Goal: Task Accomplishment & Management: Use online tool/utility

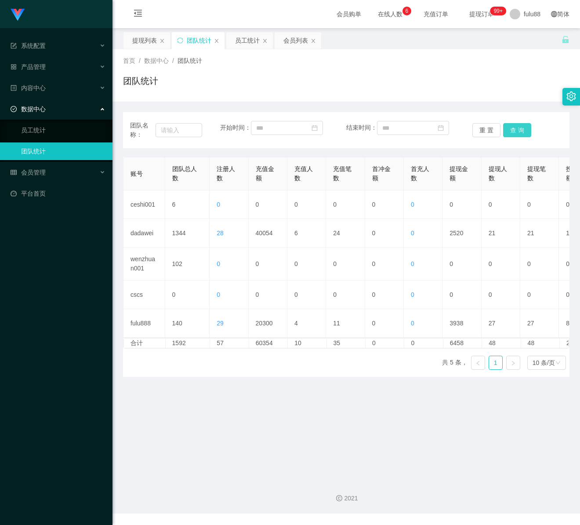
click at [518, 126] on button "查 询" at bounding box center [517, 130] width 28 height 14
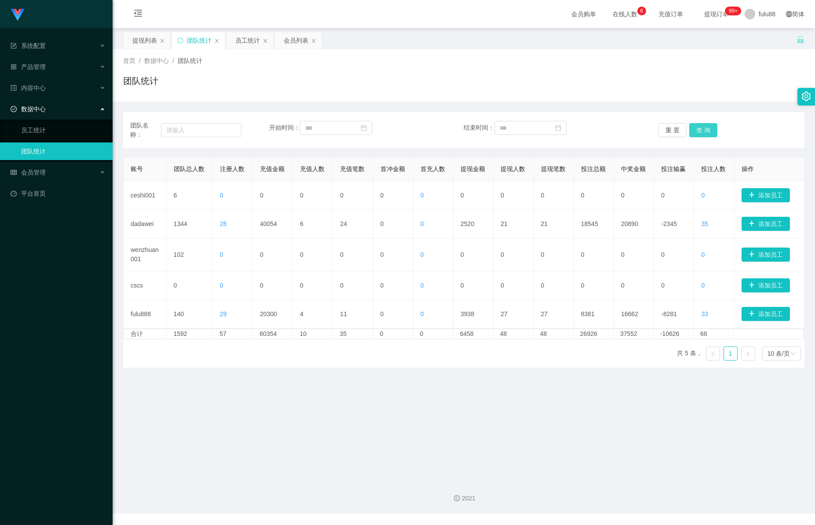
click at [580, 131] on button "查 询" at bounding box center [703, 130] width 28 height 14
click at [580, 128] on button "查 询" at bounding box center [703, 130] width 28 height 14
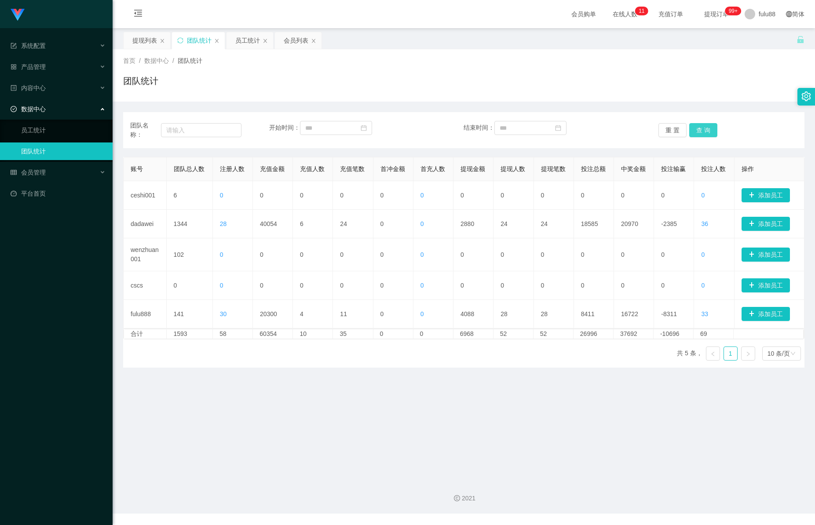
click at [580, 131] on button "查 询" at bounding box center [703, 130] width 28 height 14
click at [580, 125] on button "查 询" at bounding box center [703, 130] width 28 height 14
